Goal: Task Accomplishment & Management: Use online tool/utility

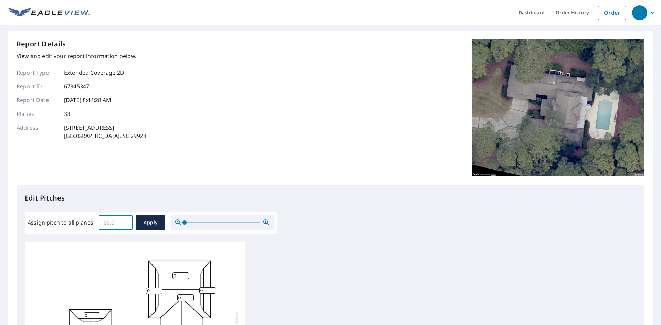
click at [118, 221] on input "Assign pitch to all planes" at bounding box center [116, 222] width 34 height 19
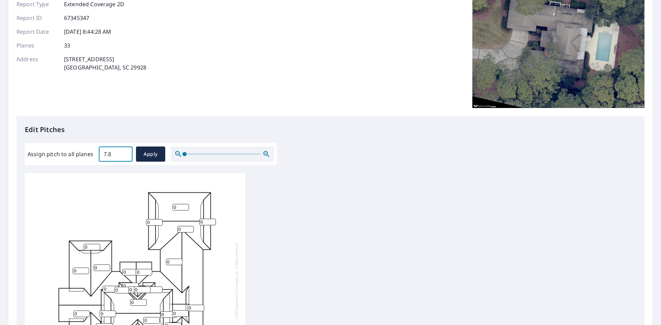
scroll to position [69, 0]
type input "7.8"
click at [149, 151] on span "Apply" at bounding box center [150, 154] width 18 height 9
type input "7.8"
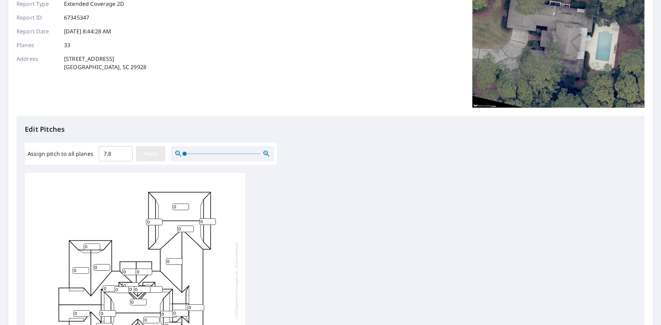
type input "7.8"
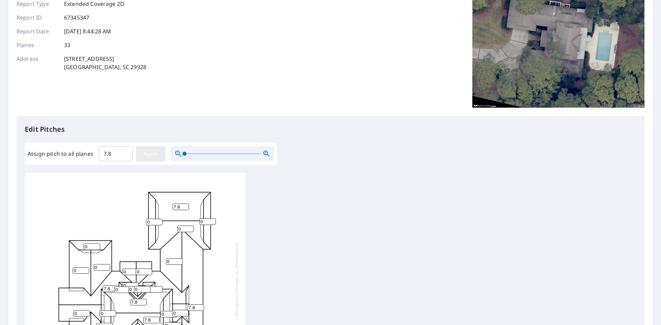
type input "7.8"
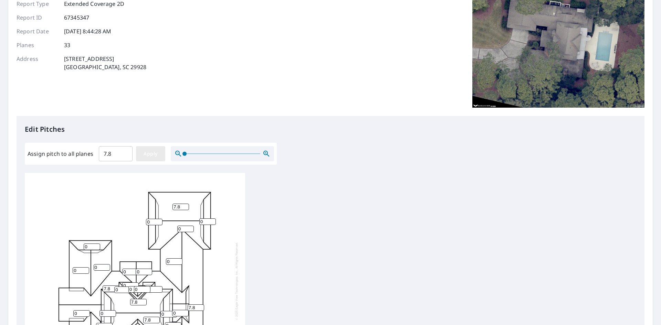
type input "7.8"
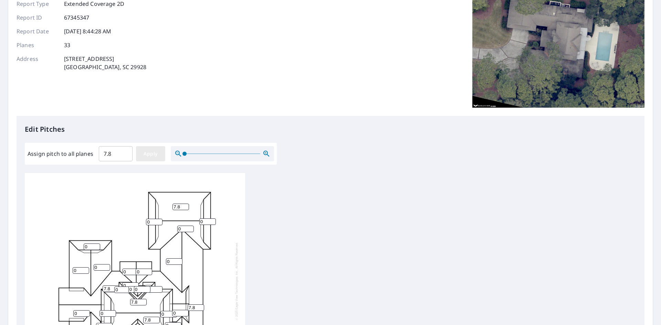
type input "7.8"
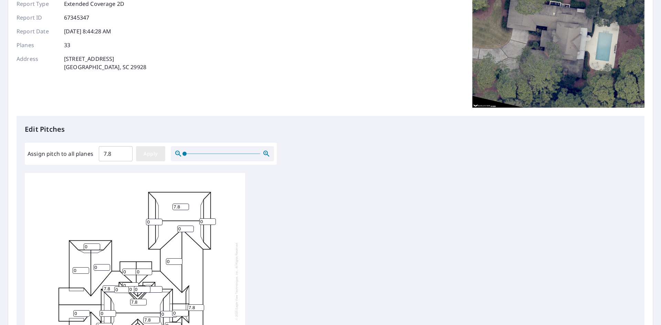
type input "7.8"
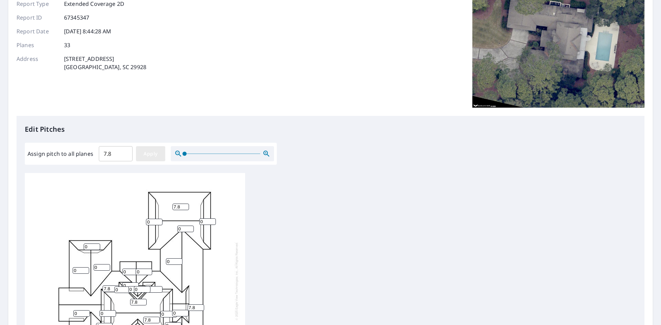
type input "7.8"
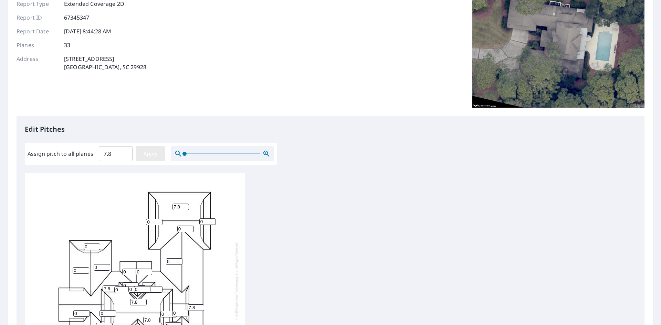
type input "7.8"
drag, startPoint x: 114, startPoint y: 154, endPoint x: 7, endPoint y: 150, distance: 107.0
click at [7, 150] on div "Dashboard Order History Order Report Details View and edit your report informat…" at bounding box center [330, 162] width 661 height 325
type input "8"
click at [153, 154] on span "Apply" at bounding box center [150, 154] width 18 height 9
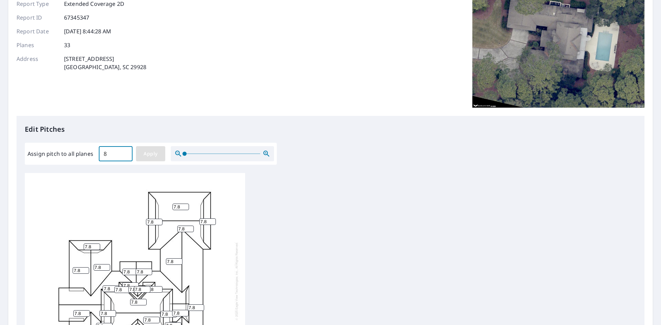
type input "8"
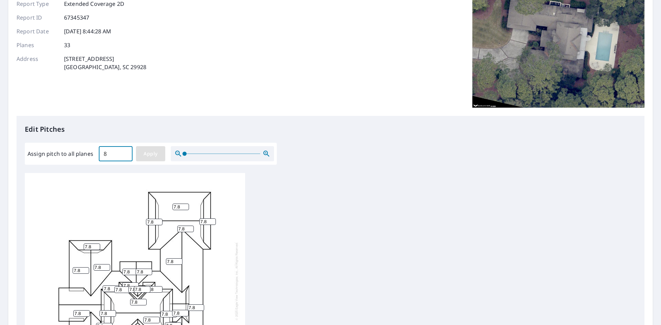
type input "8"
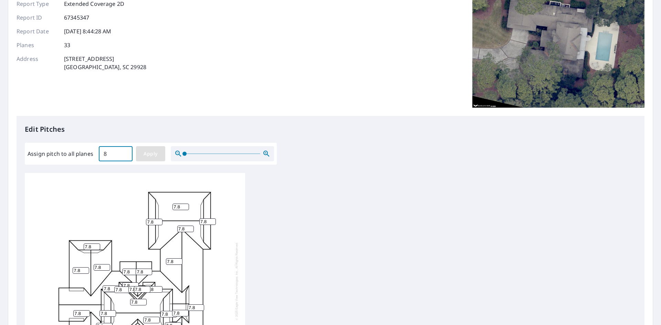
type input "8"
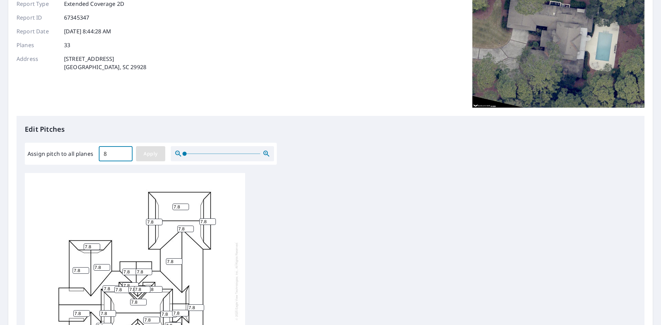
type input "8"
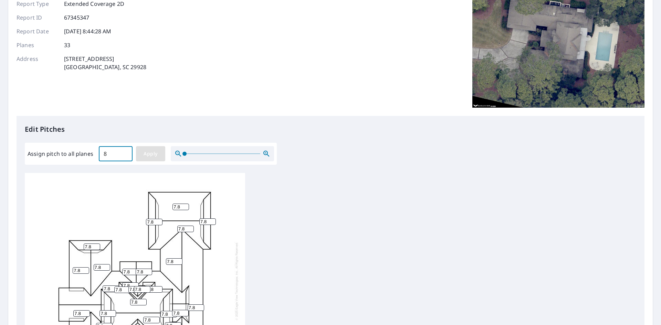
type input "8"
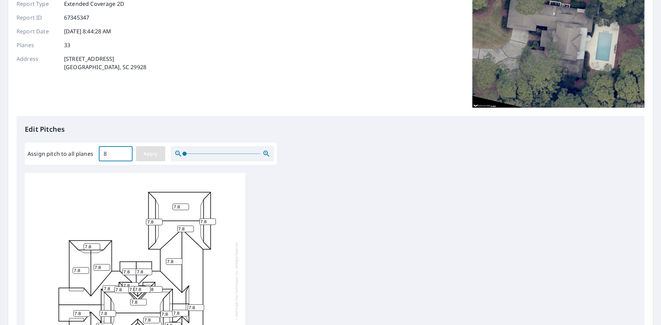
type input "8"
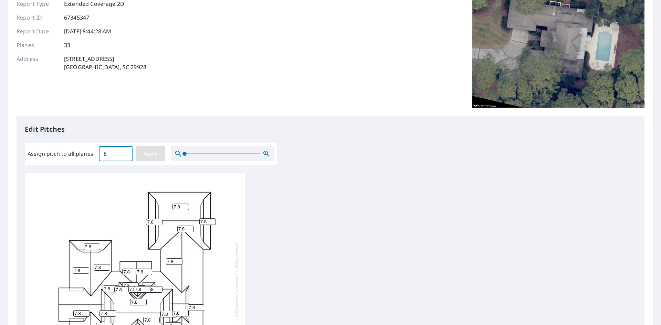
type input "8"
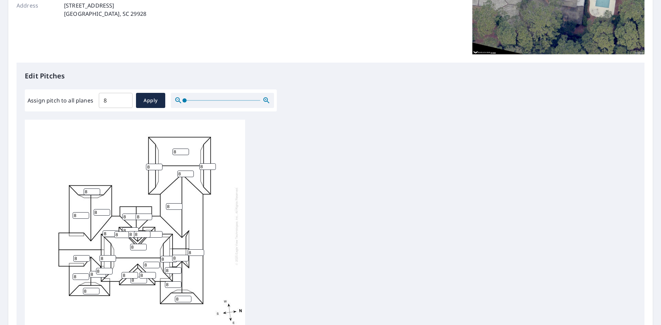
scroll to position [219, 0]
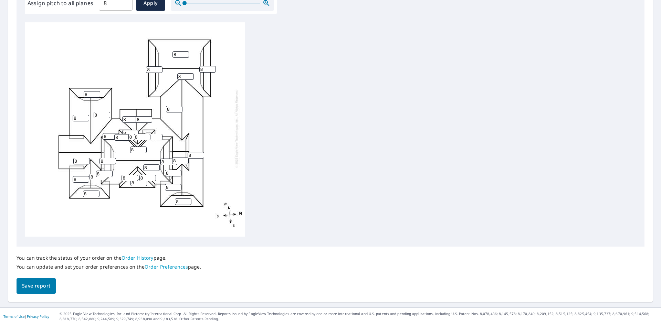
click at [49, 286] on span "Save report" at bounding box center [36, 286] width 28 height 9
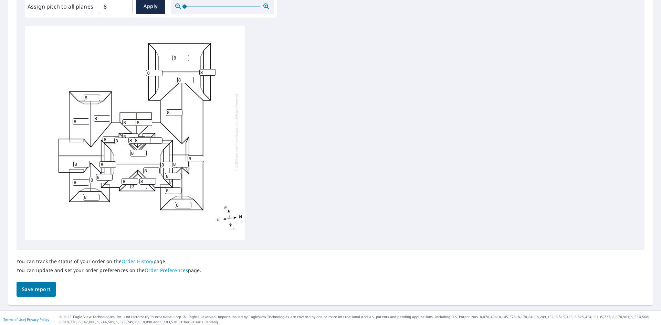
scroll to position [244, 0]
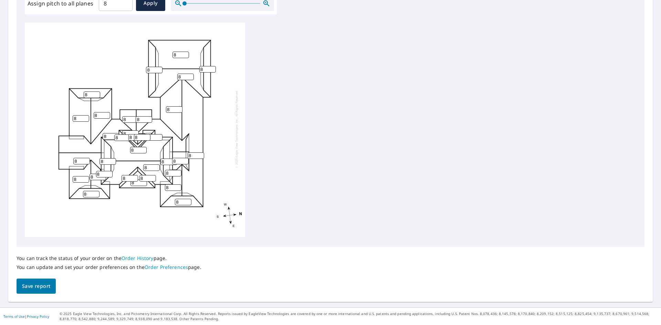
click at [140, 256] on link "Order History" at bounding box center [137, 258] width 32 height 7
